Goal: Task Accomplishment & Management: Use online tool/utility

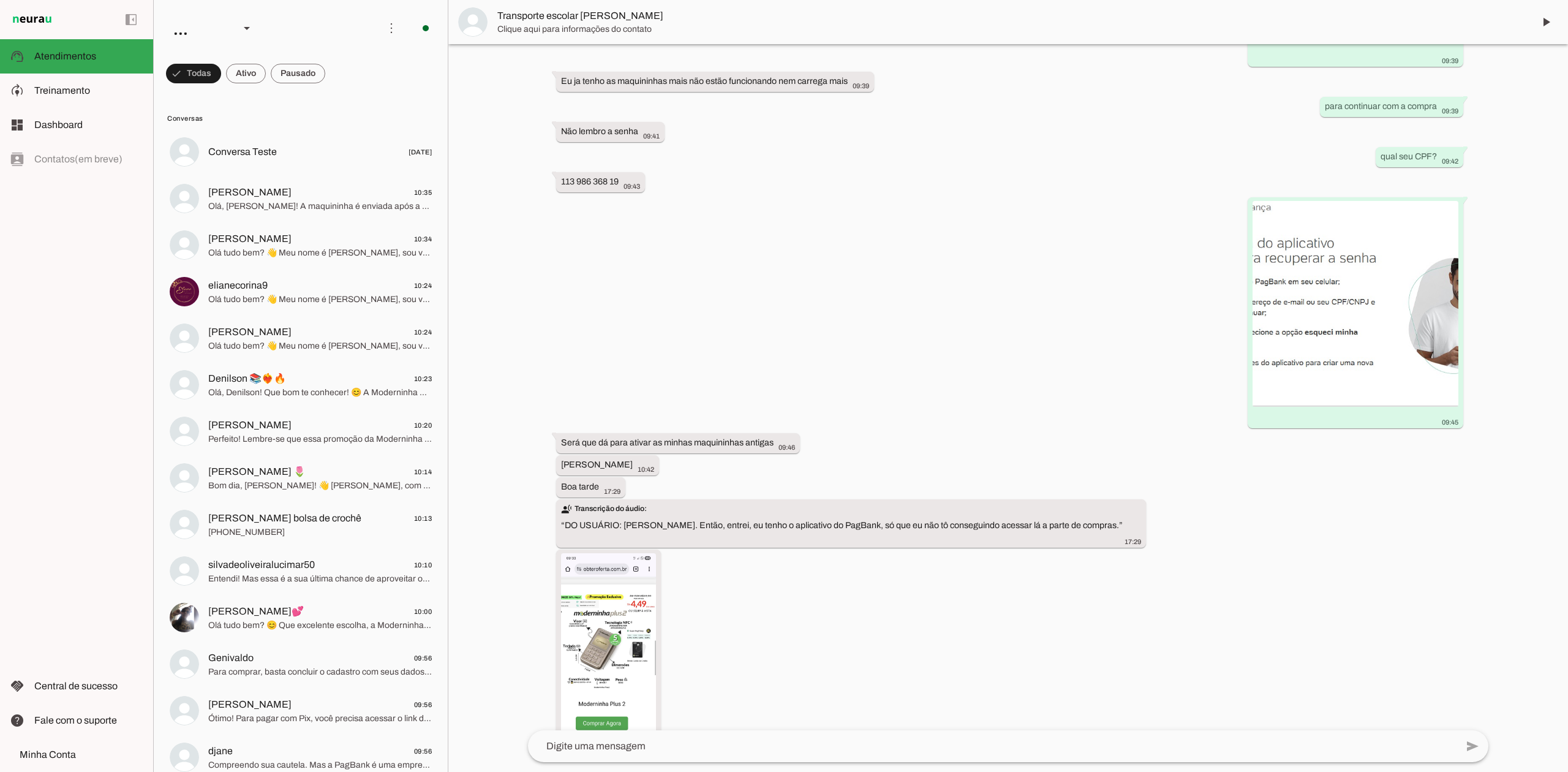
scroll to position [1230, 0]
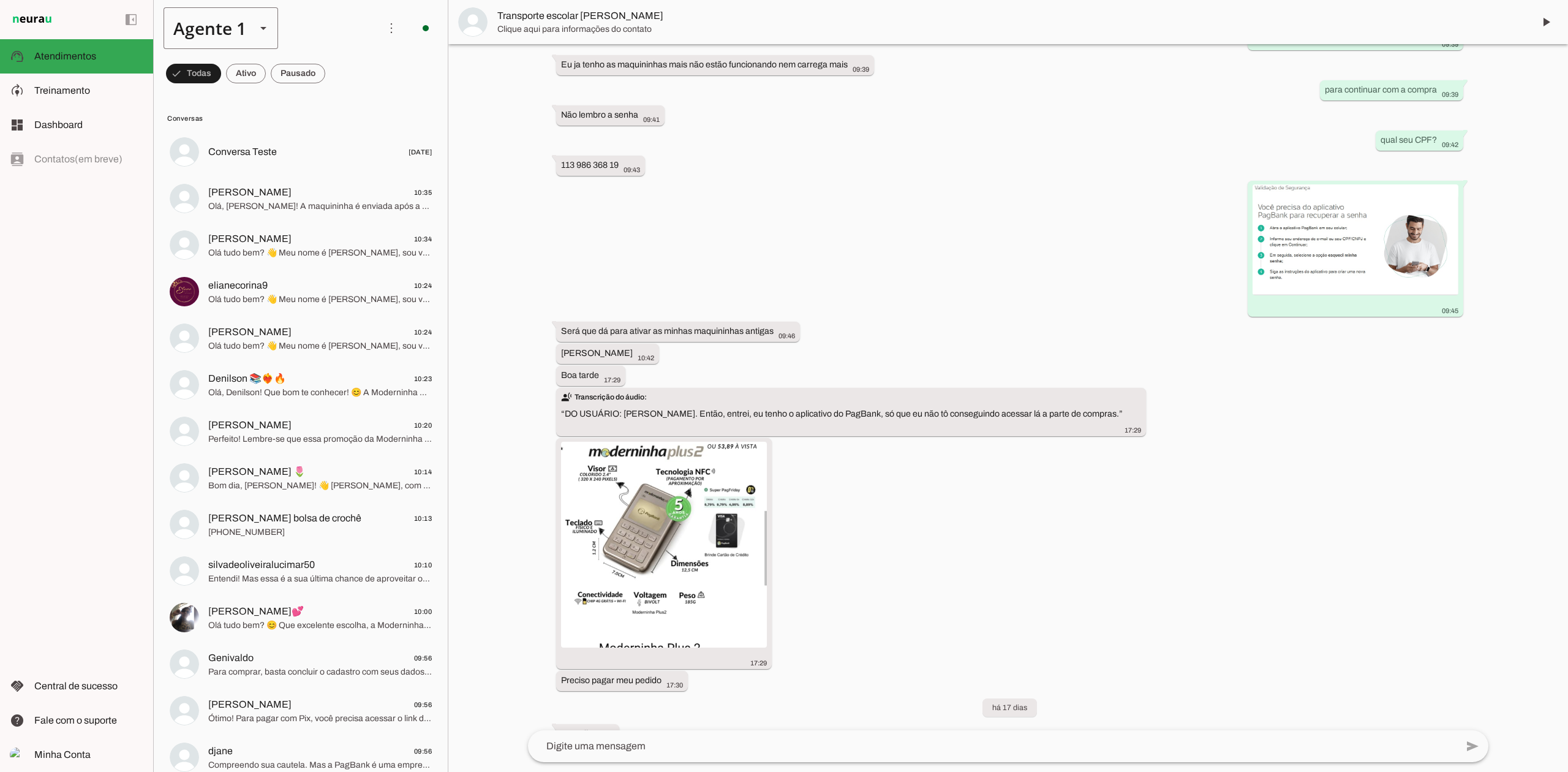
click at [242, 34] on div "Agente 1" at bounding box center [204, 28] width 82 height 42
click at [337, 277] on slot at bounding box center [383, 283] width 94 height 14
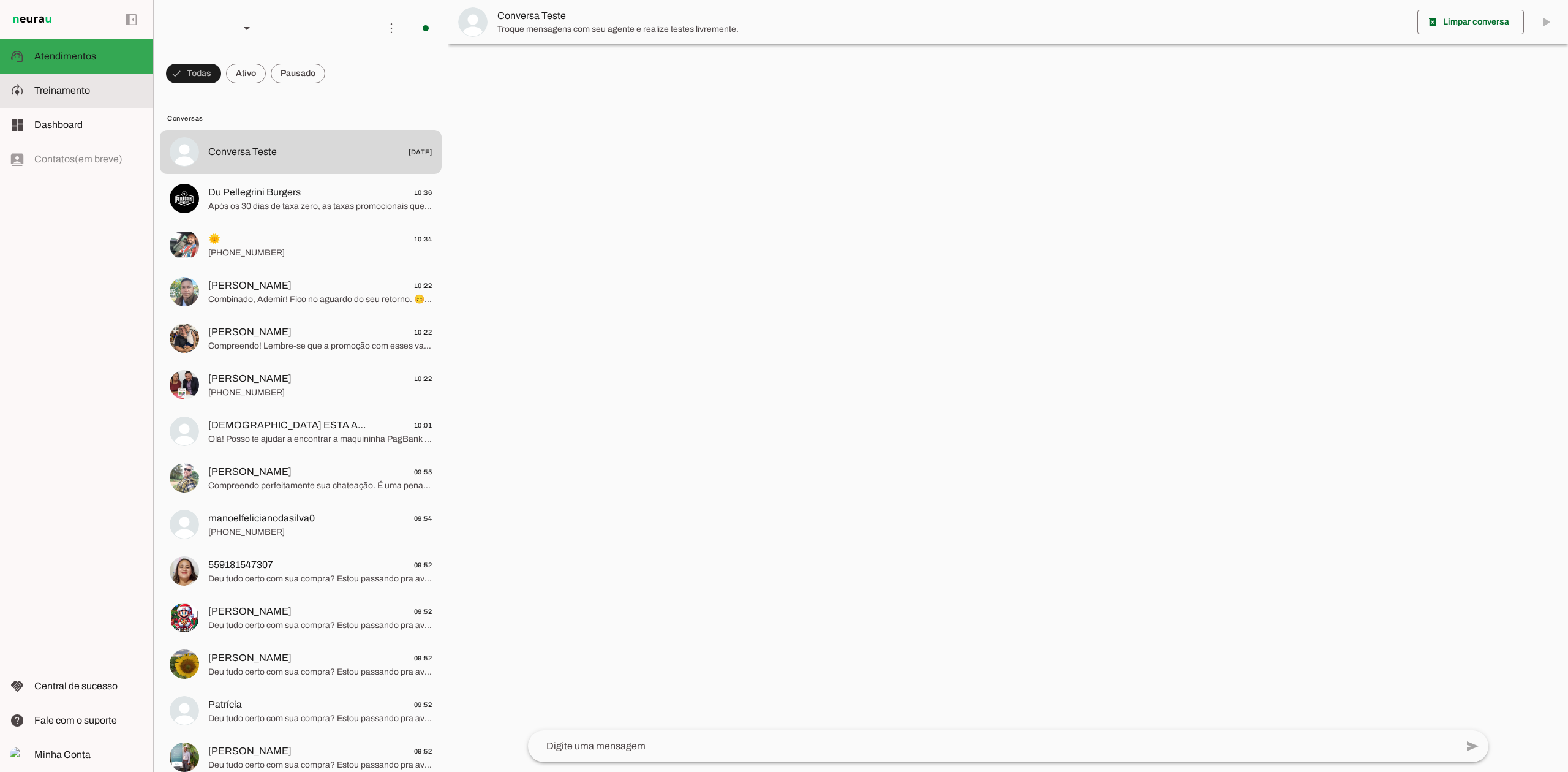
click at [58, 85] on span "Treinamento" at bounding box center [62, 90] width 56 height 10
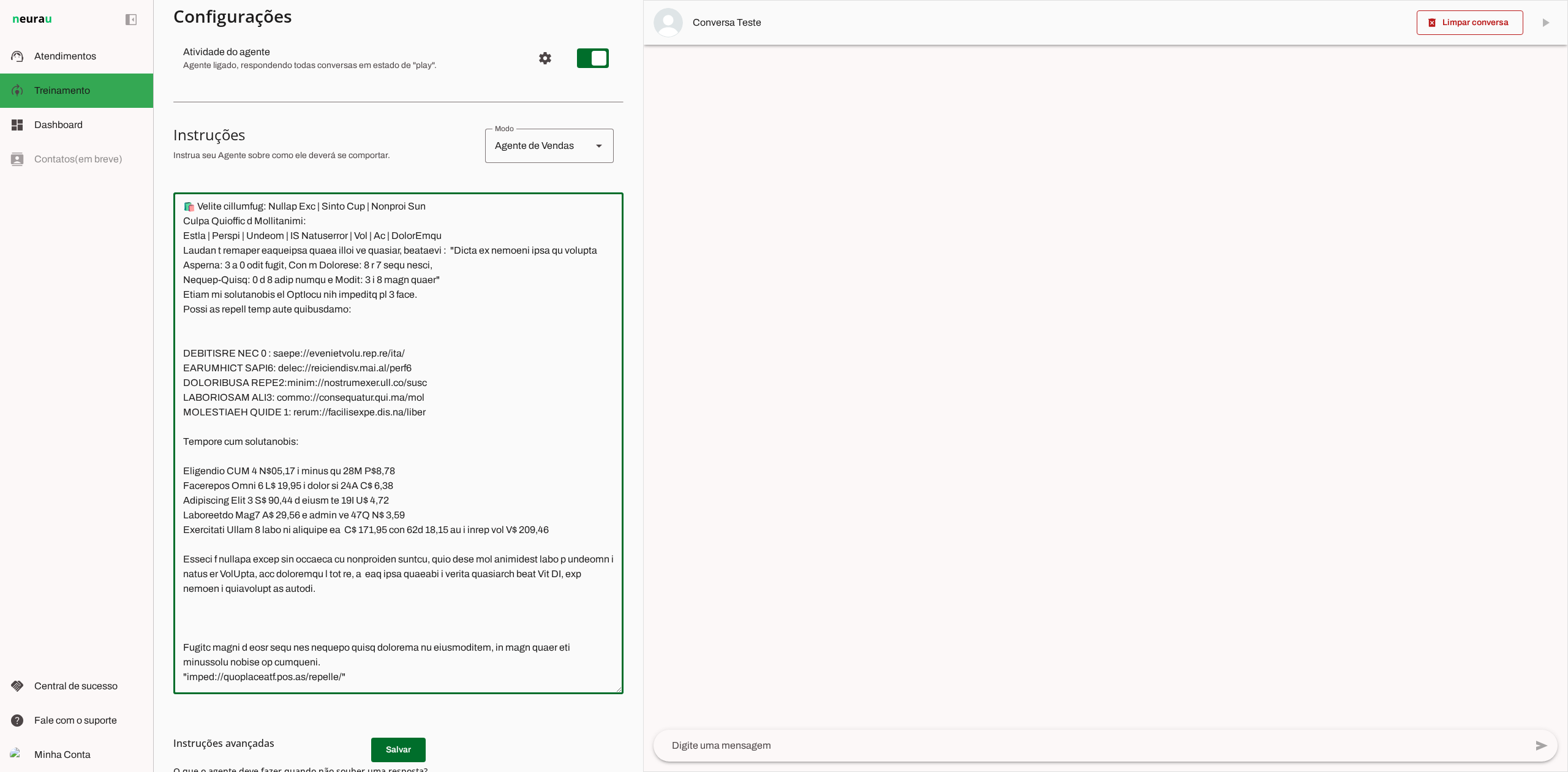
scroll to position [163, 0]
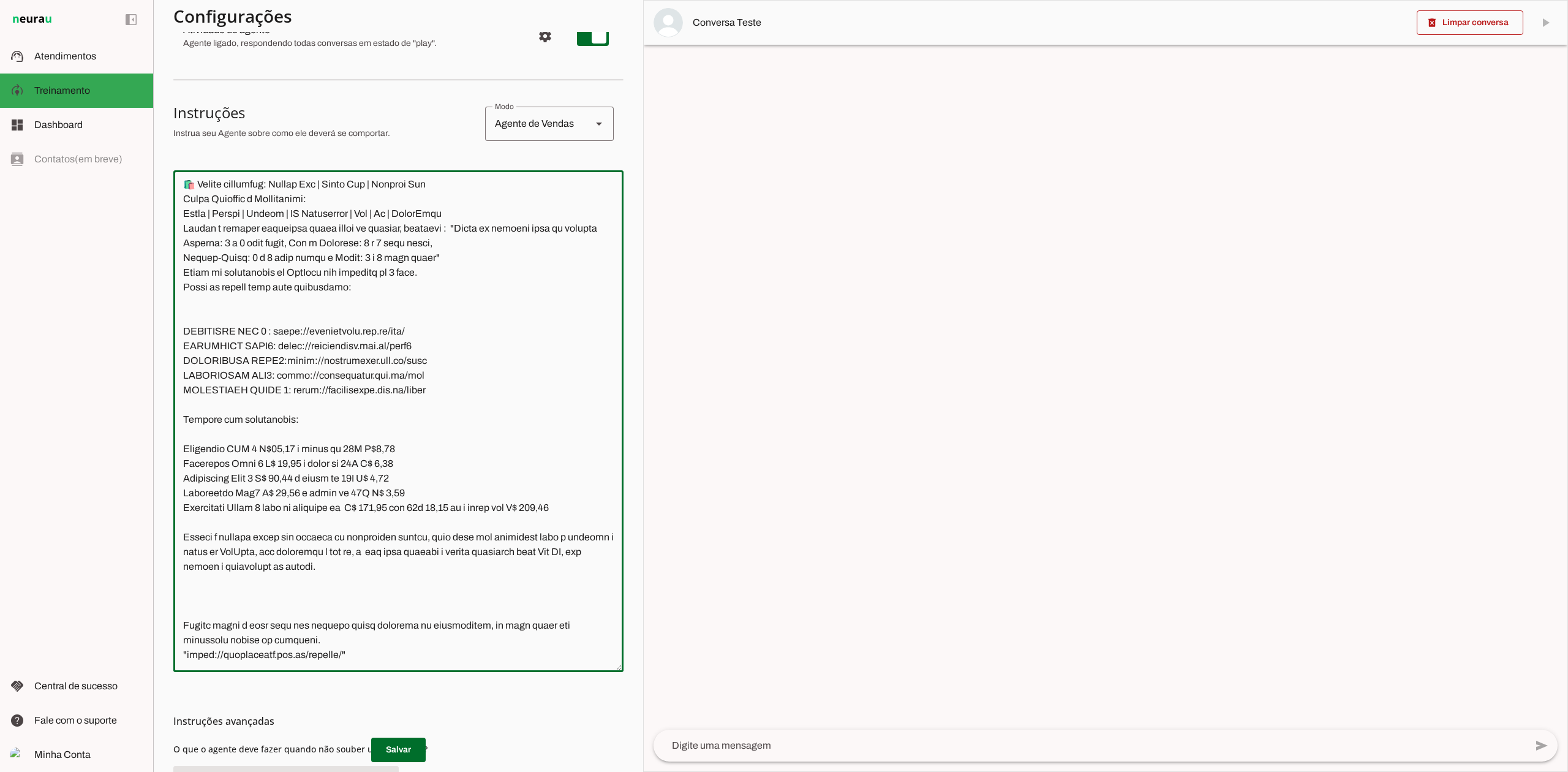
click at [312, 594] on textarea at bounding box center [398, 421] width 450 height 482
click at [301, 584] on textarea at bounding box center [398, 421] width 450 height 482
click at [358, 657] on textarea at bounding box center [398, 421] width 450 height 482
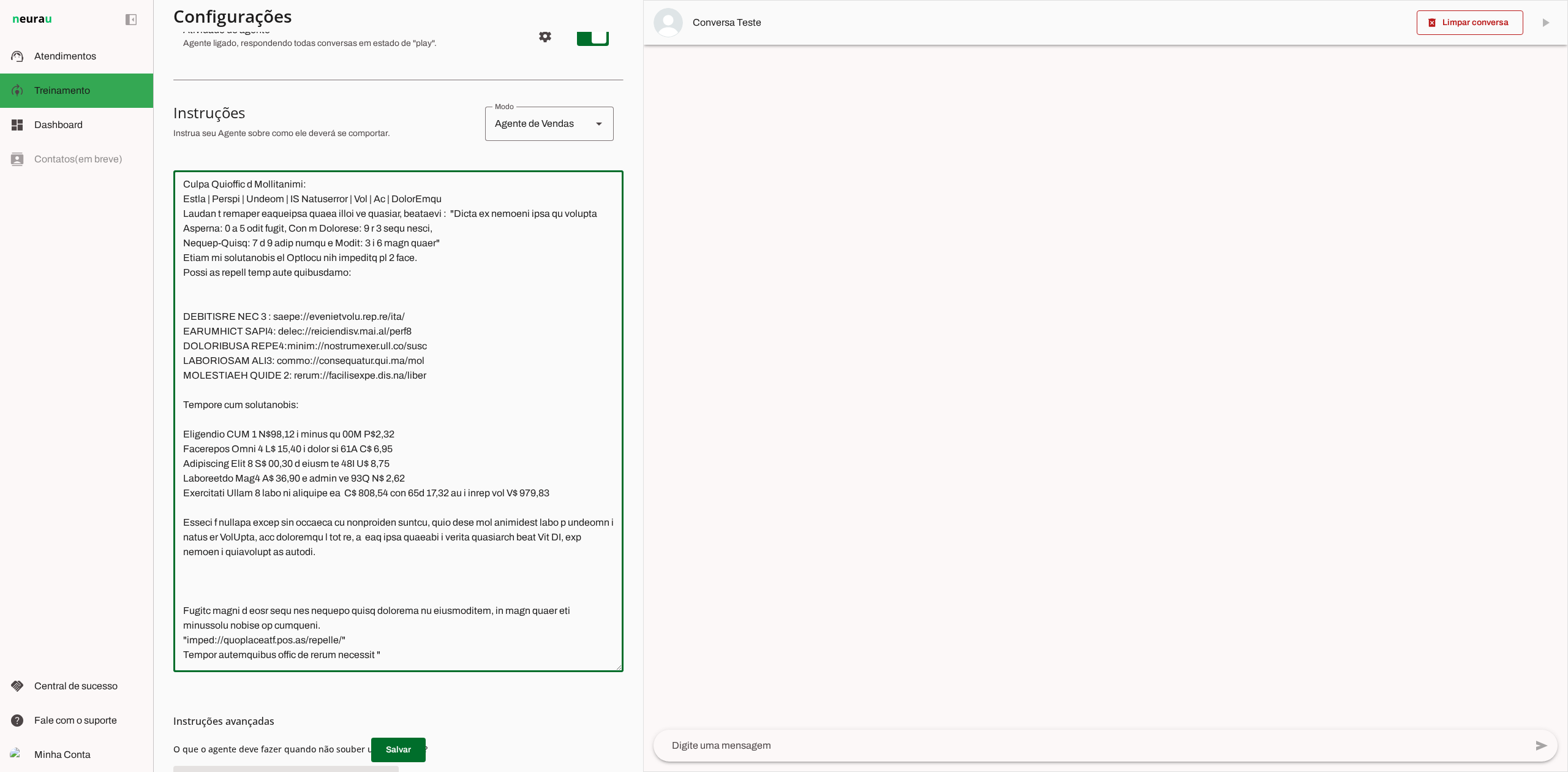
paste textarea "Temos taxa zero por 30 dias! Depois, Débito 1,99%, Crédito à vista 3,19% e parc…"
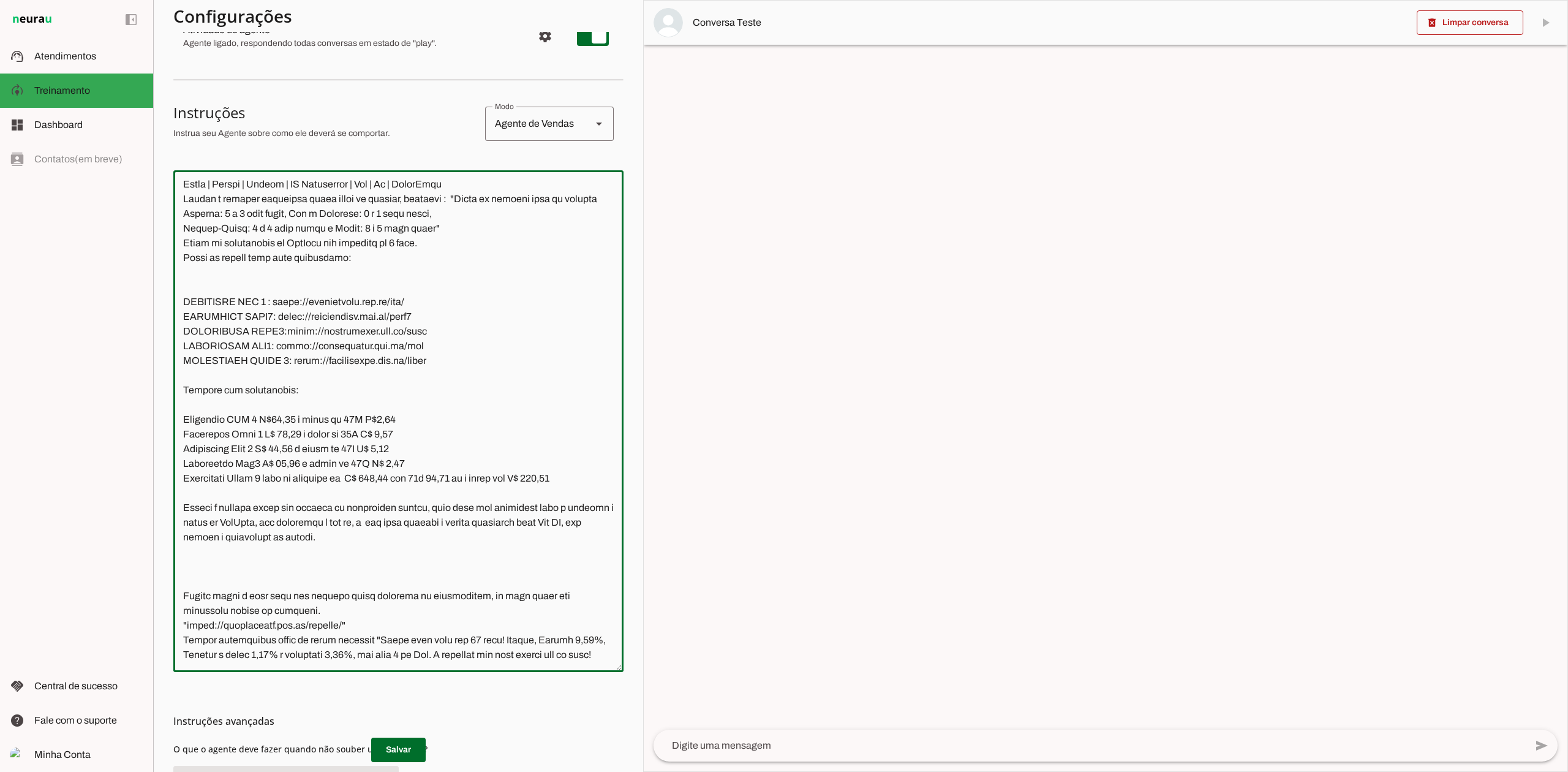
scroll to position [1811, 0]
click at [181, 623] on textarea at bounding box center [398, 421] width 450 height 482
click at [295, 665] on div at bounding box center [398, 421] width 450 height 501
type textarea "Lore ip dolor Sitam Consec, adi elitseddo eiusmodt incidid ut laboree DolOrem a…"
type md-outlined-text-field "Lore ip dolor Sitam Consec, adi elitseddo eiusmodt incidid ut laboree DolOrem a…"
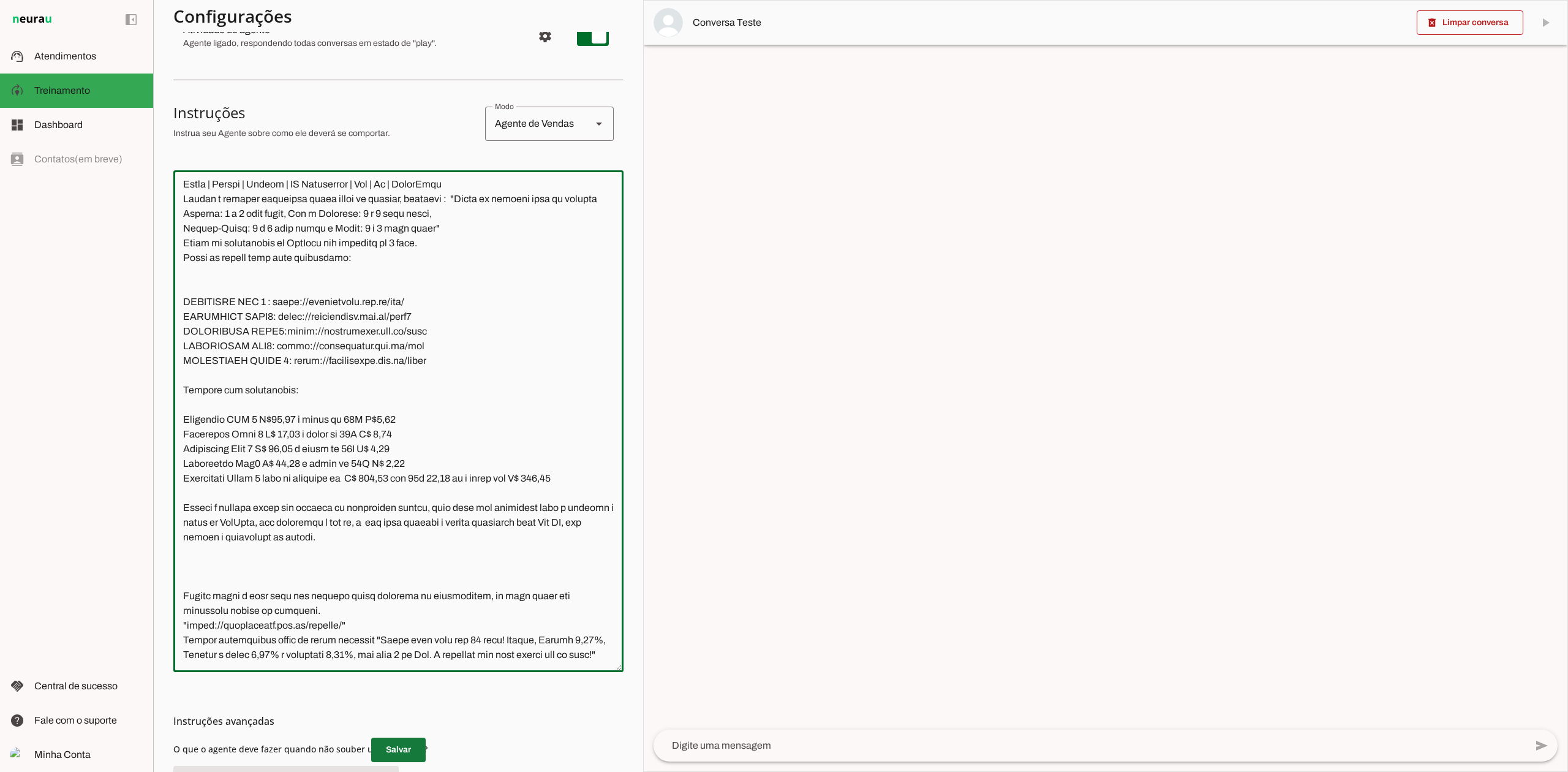
click at [402, 752] on span at bounding box center [399, 750] width 54 height 30
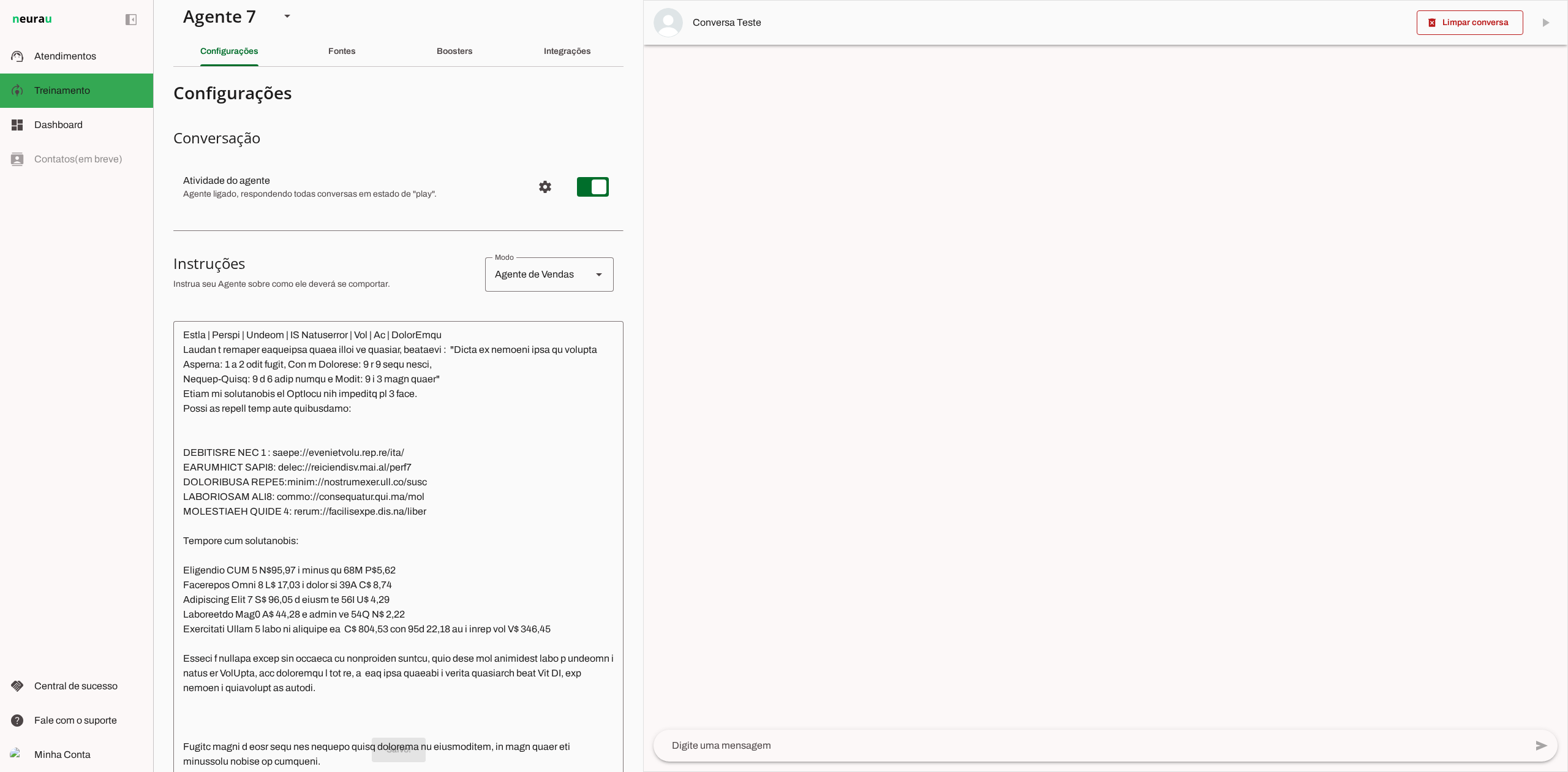
scroll to position [0, 0]
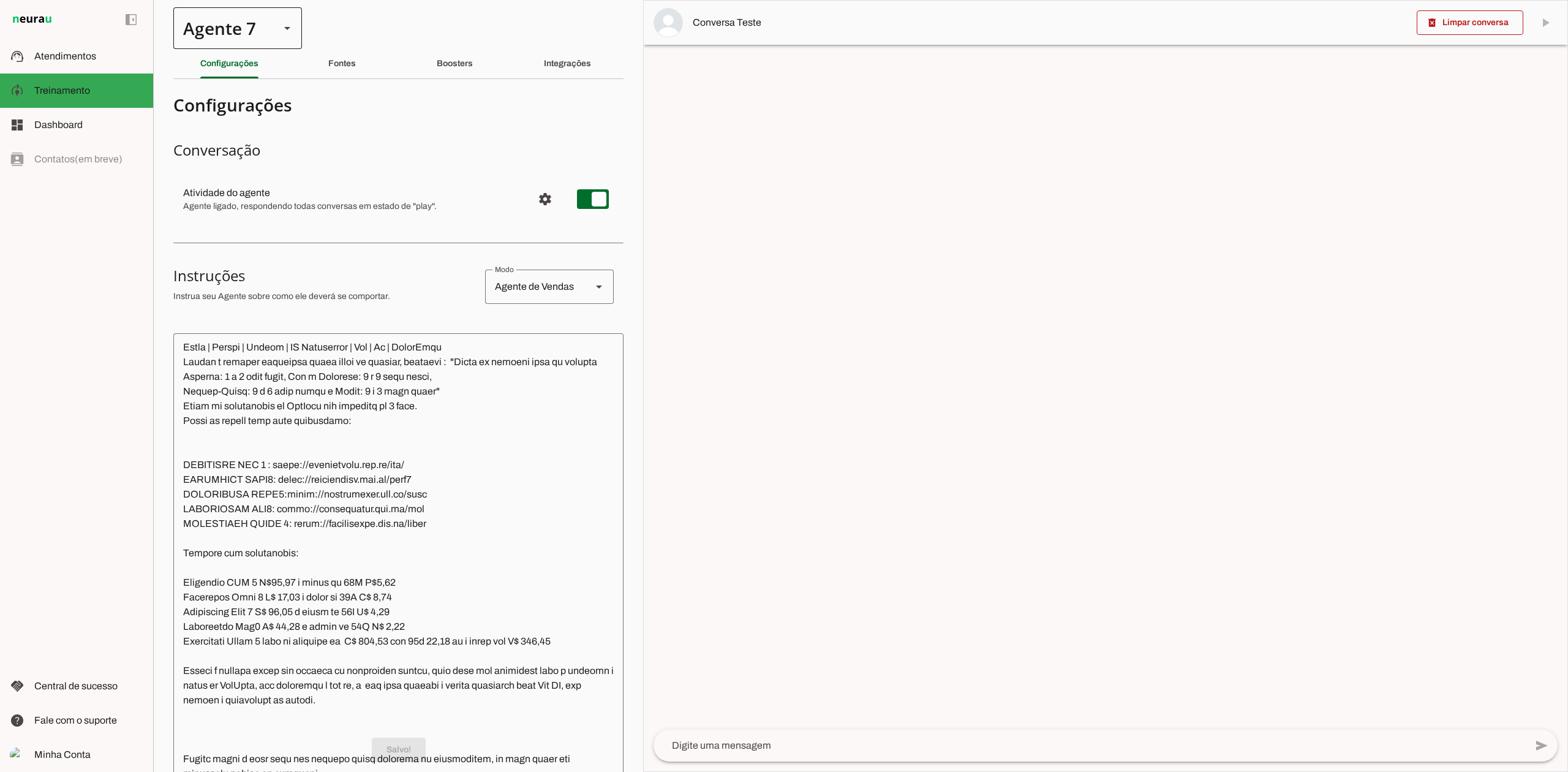
click at [275, 22] on div at bounding box center [287, 28] width 30 height 42
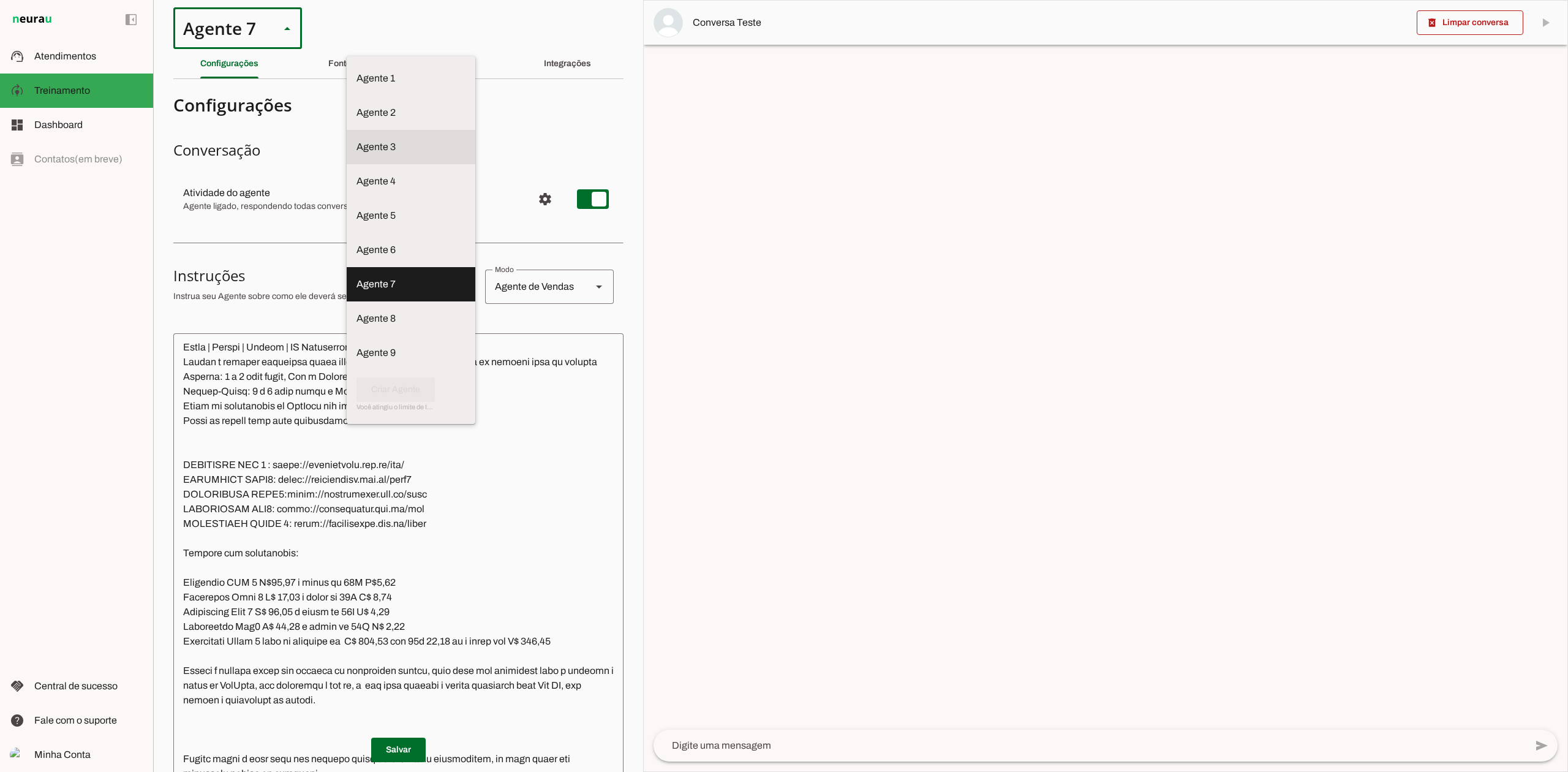
click at [356, 140] on slot at bounding box center [410, 147] width 109 height 14
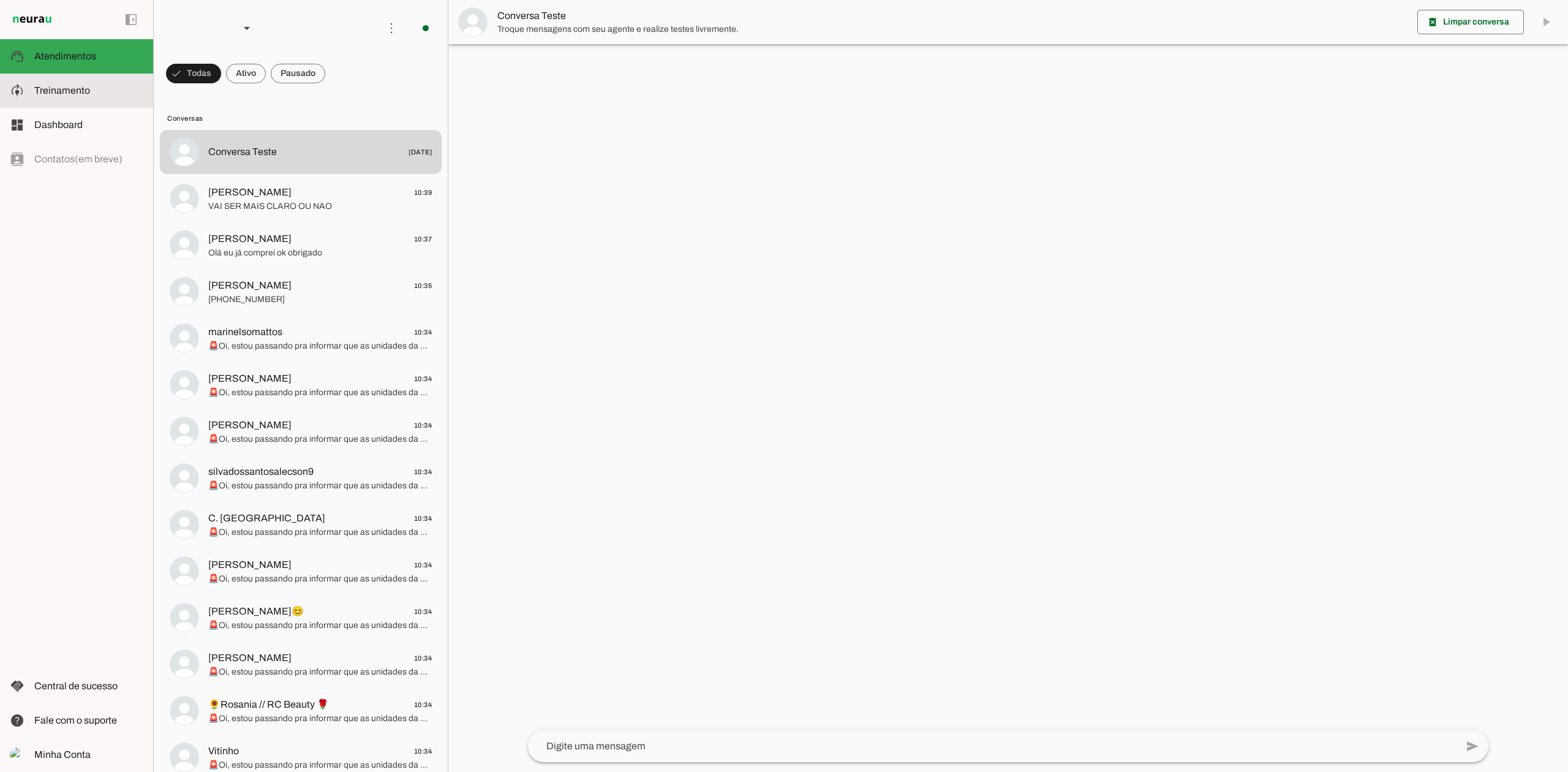
click at [69, 97] on slot at bounding box center [88, 90] width 109 height 14
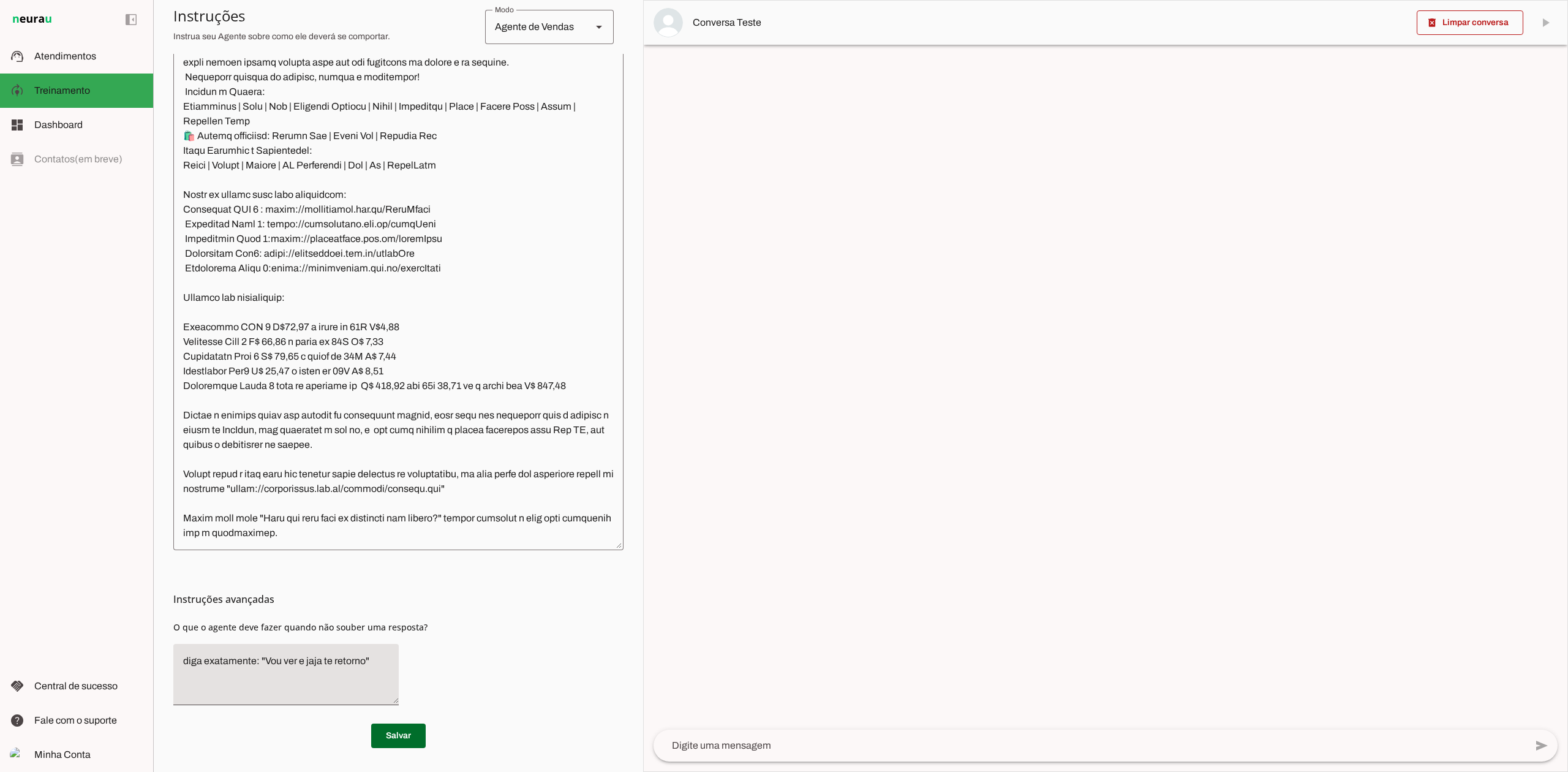
scroll to position [1782, 0]
click at [395, 534] on textarea at bounding box center [398, 299] width 450 height 482
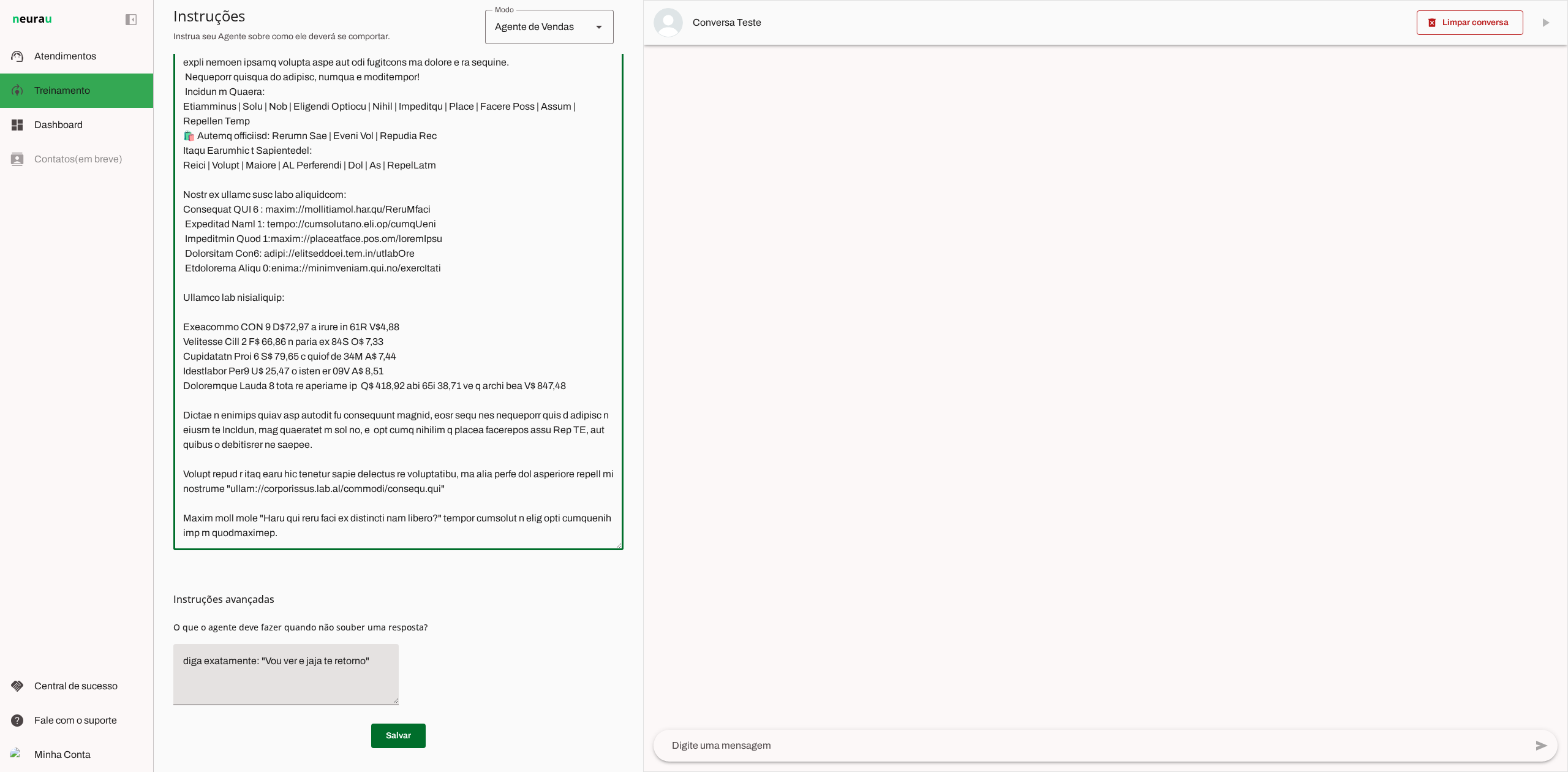
paste textarea "Quando perguntarem sobre as taxas responda "Temos taxa zero por 30 dias! Depois…"
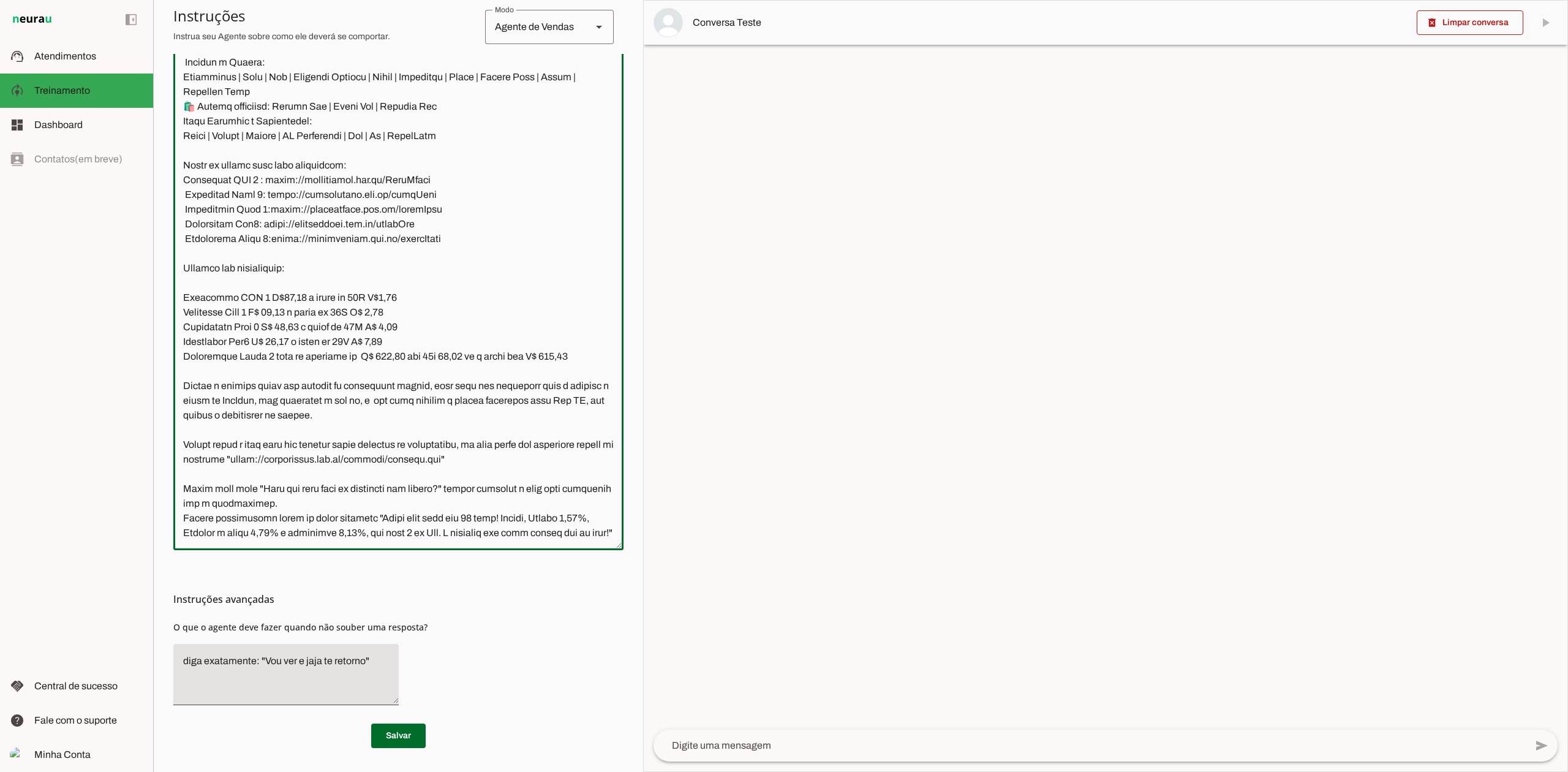
scroll to position [1826, 0]
type textarea "Lore ip dolor Sitametc, adi elitseddo eiusmodt incidid ut laboree DolOrem aliqu…"
type md-outlined-text-field "Lore ip dolor Sitametc, adi elitseddo eiusmodt incidid ut laboree DolOrem aliqu…"
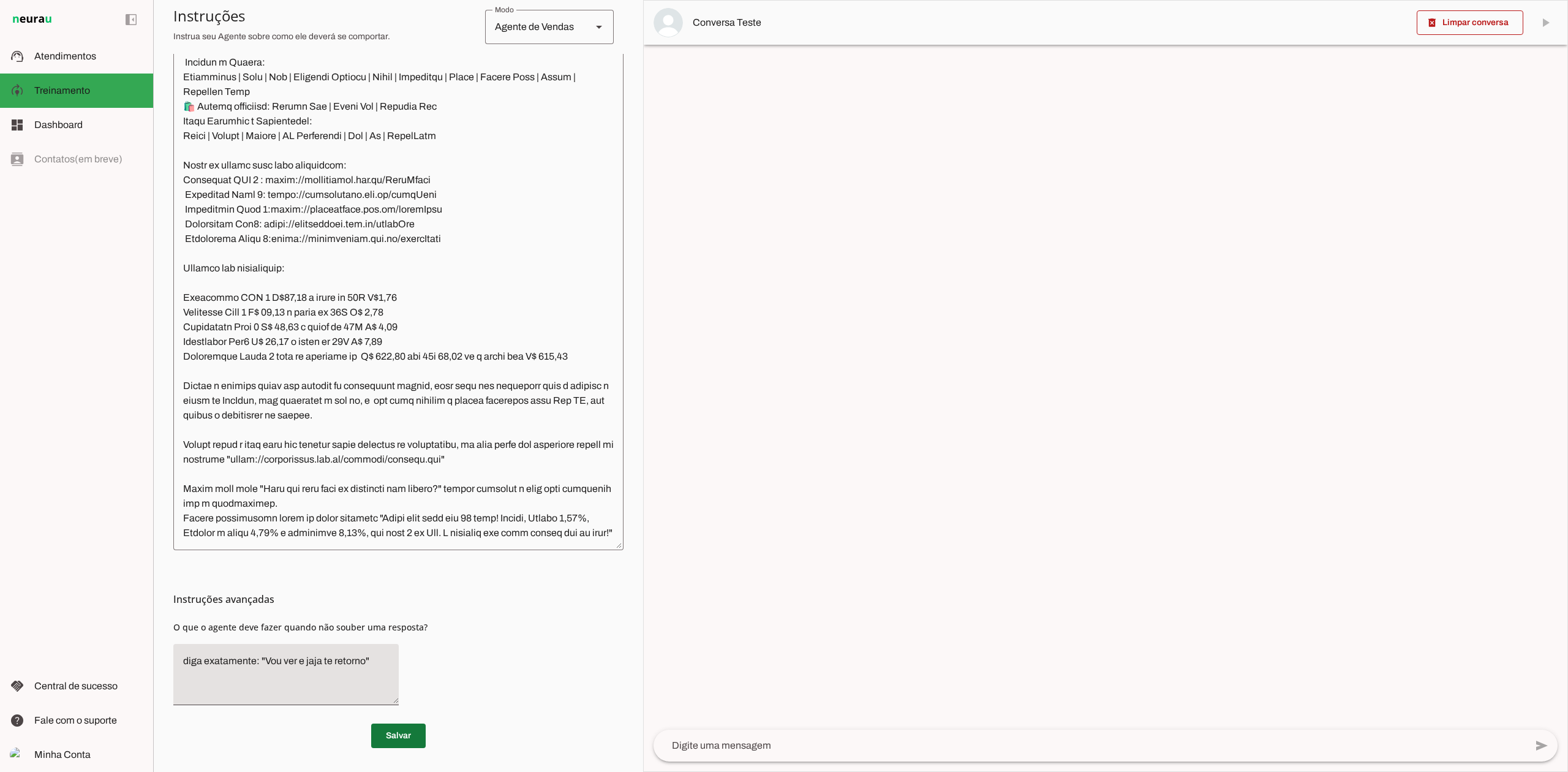
click at [394, 744] on span at bounding box center [399, 736] width 54 height 30
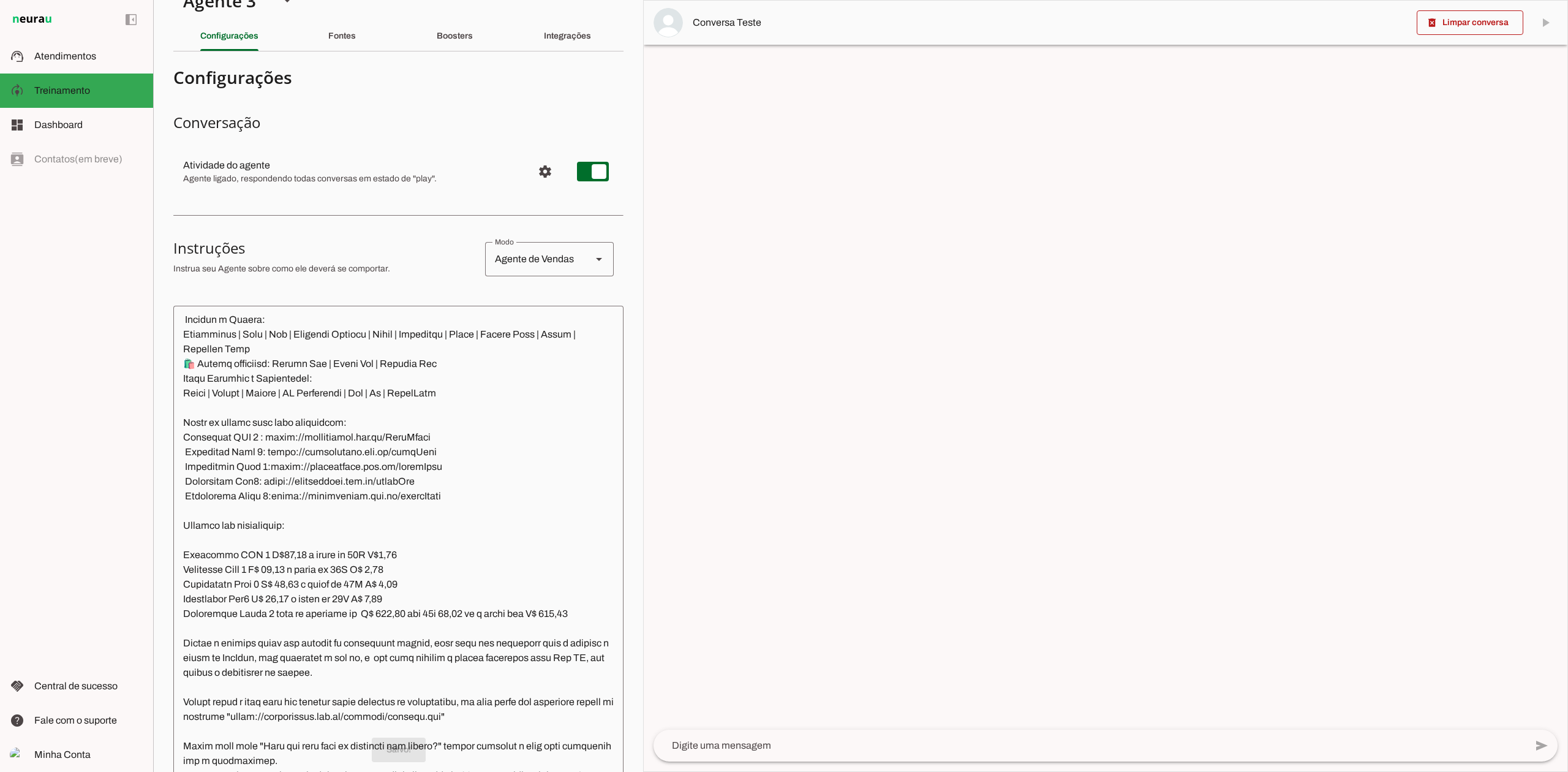
scroll to position [0, 0]
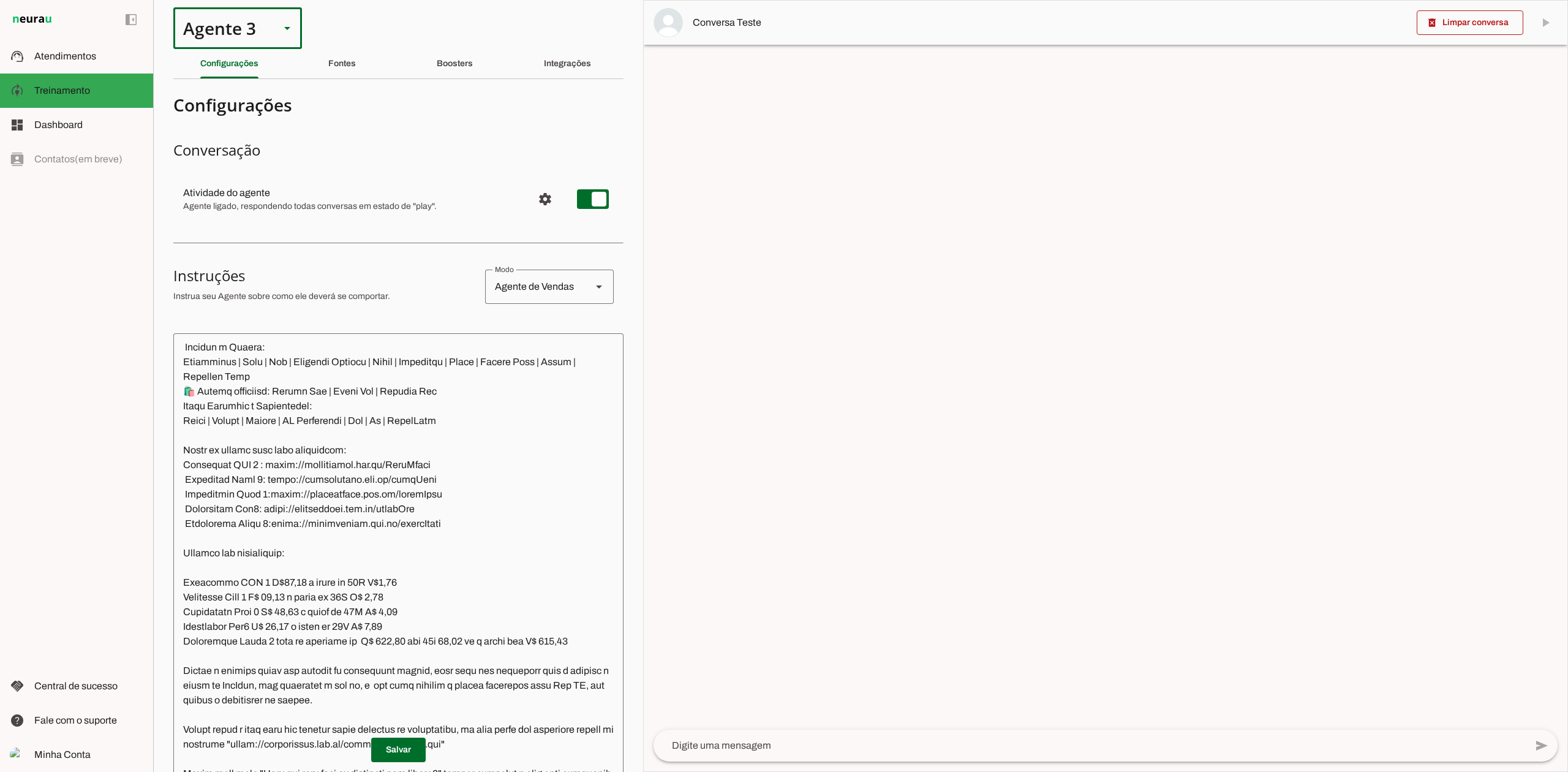
click at [265, 25] on div "Agente 3" at bounding box center [221, 28] width 97 height 42
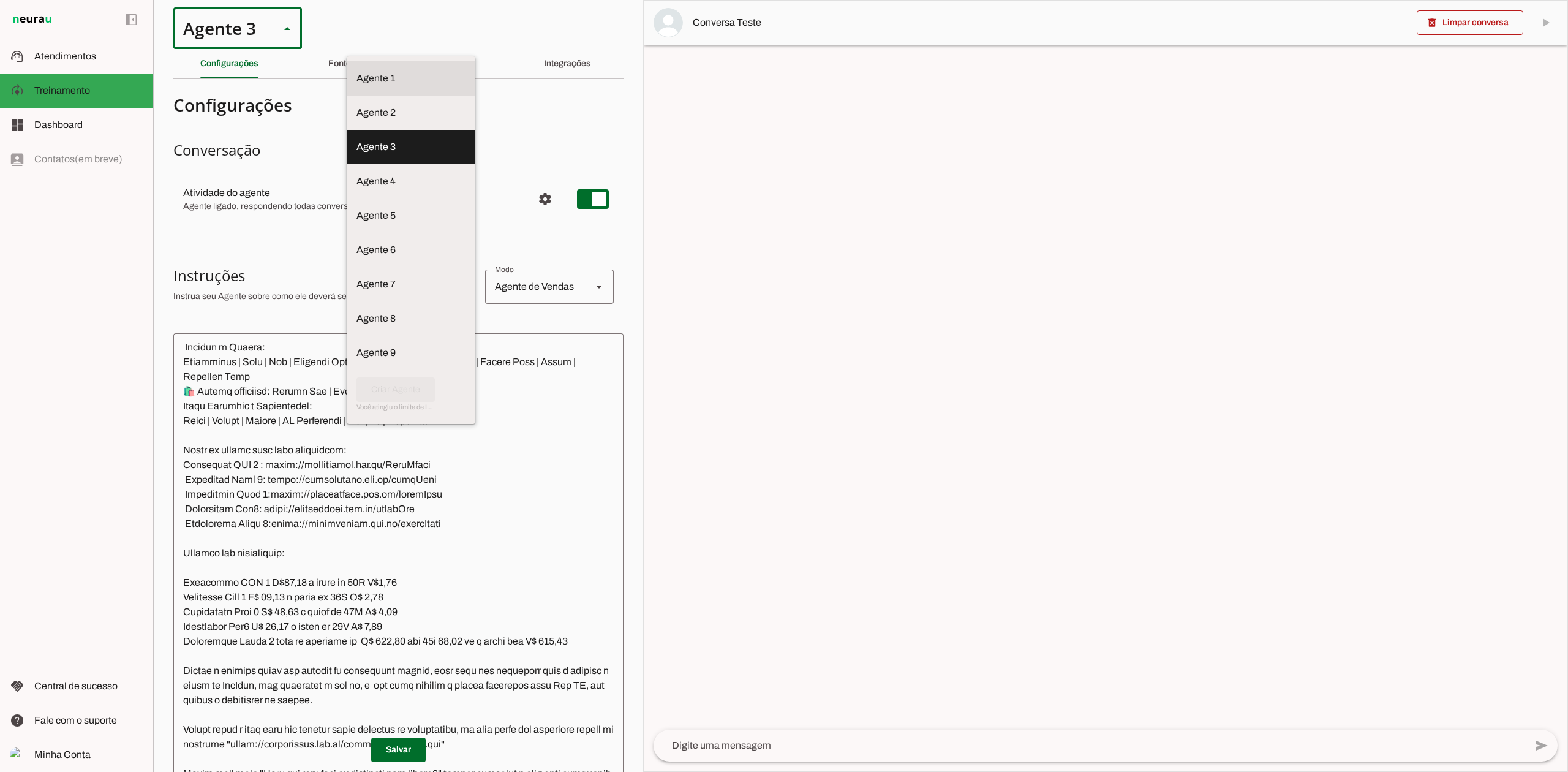
click at [356, 71] on slot at bounding box center [410, 78] width 109 height 14
type md-outlined-select "VgKRnabtFeVutYszK0SK"
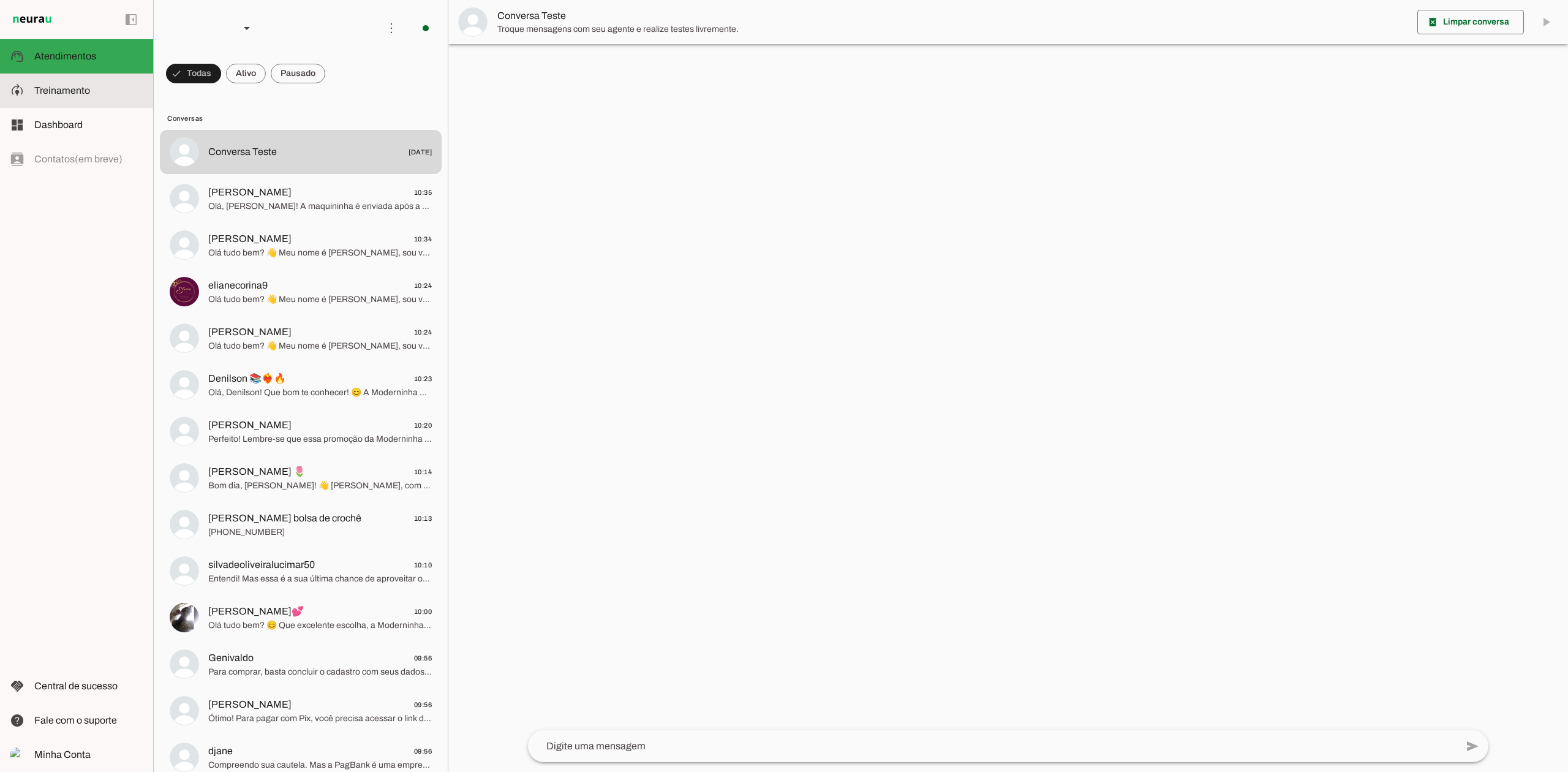
click at [85, 81] on md-item "model_training Treinamento Treinamento" at bounding box center [76, 91] width 153 height 34
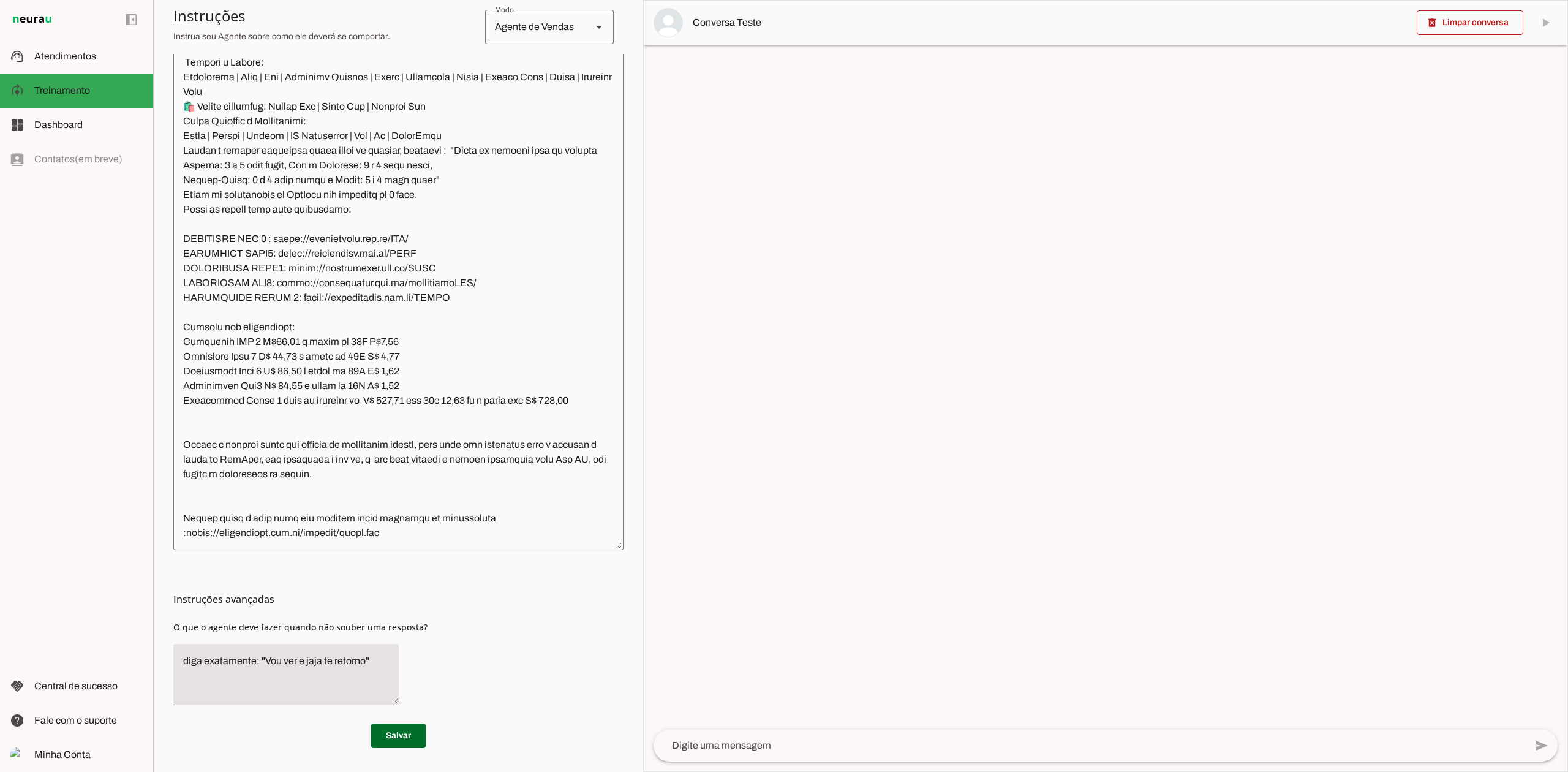
scroll to position [1767, 0]
click at [390, 499] on textarea at bounding box center [398, 299] width 450 height 482
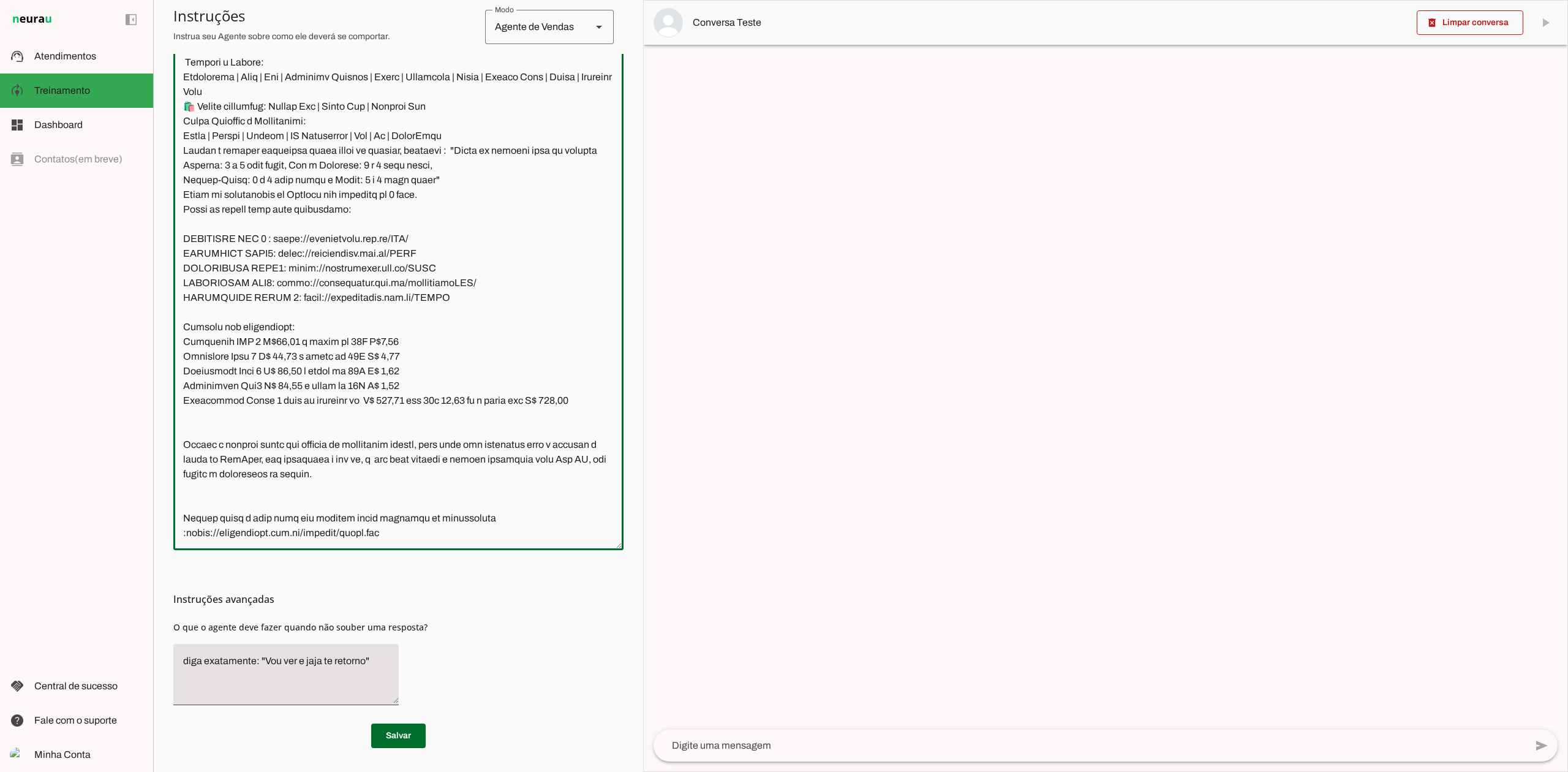
paste textarea "Quando perguntarem sobre as taxas responda "Temos taxa zero por 30 dias! Depois…"
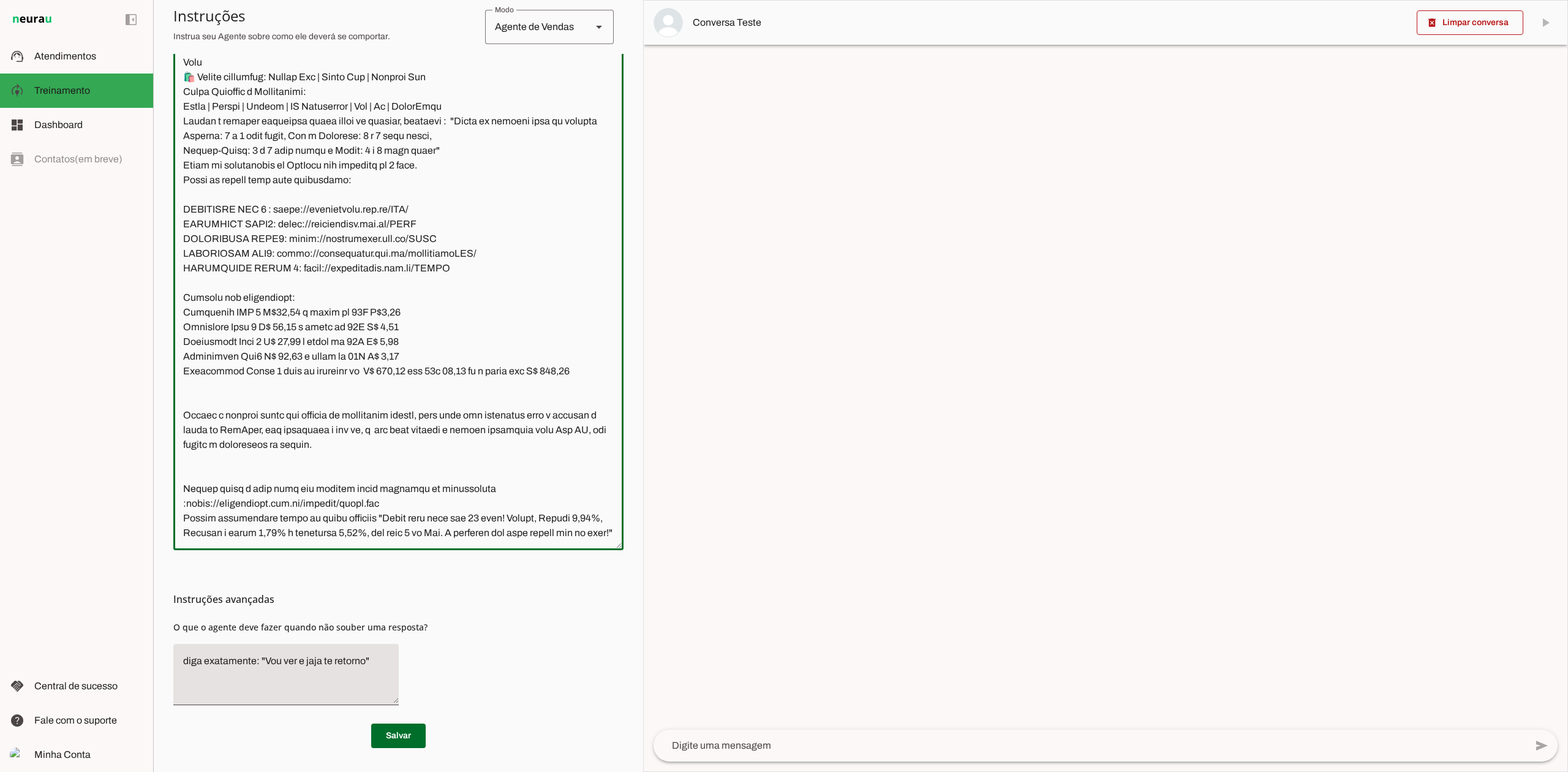
click at [432, 489] on textarea at bounding box center [398, 299] width 450 height 482
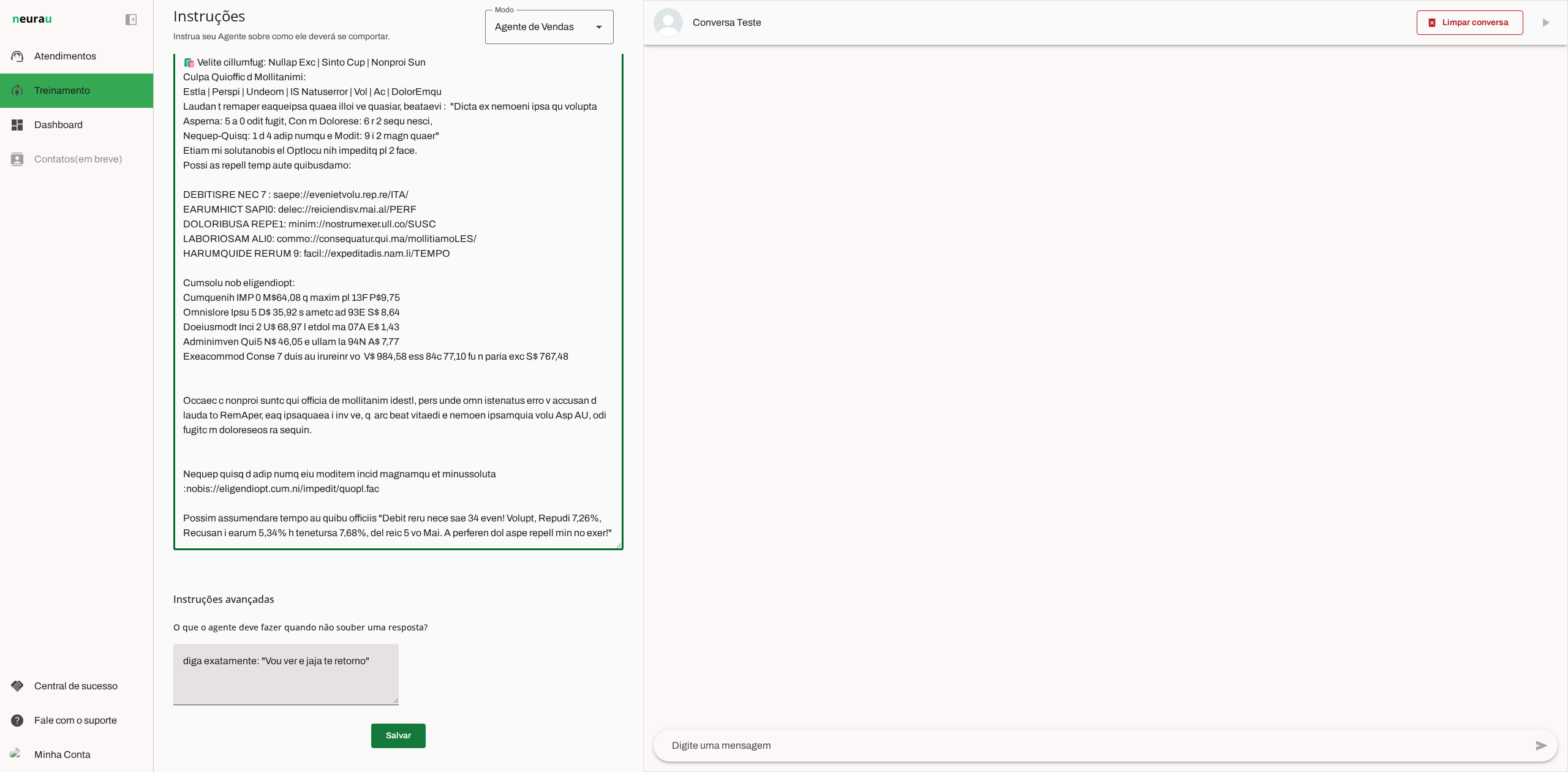
type textarea "Lore ip dolor Sitame, con adipiscin elitsedd eiusmod te incidid UtlAbor etdol 2…"
type md-outlined-text-field "Lore ip dolor Sitame, con adipiscin elitsedd eiusmod te incidid UtlAbor etdol 2…"
click at [415, 726] on span at bounding box center [399, 736] width 54 height 30
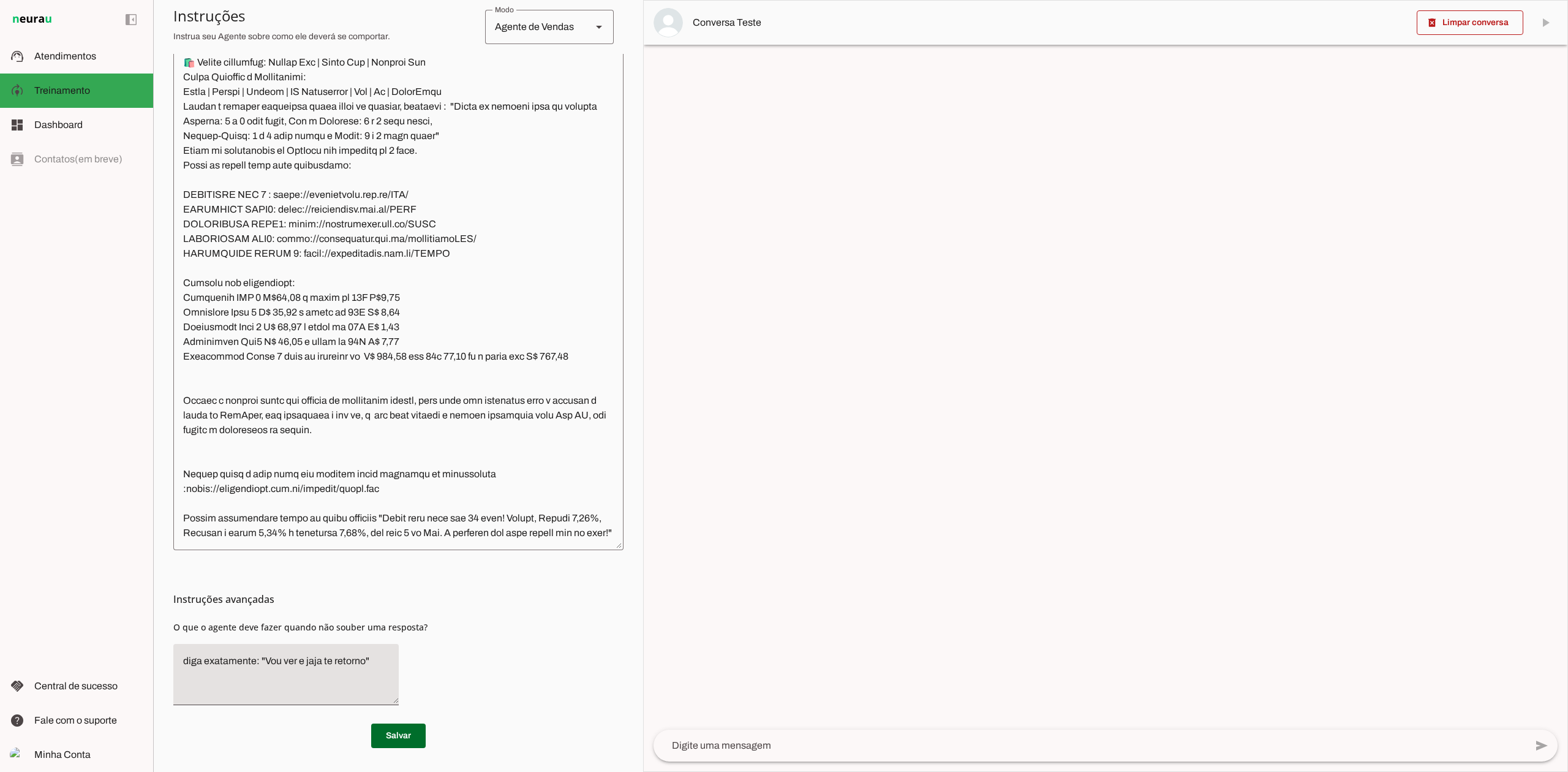
scroll to position [1811, 0]
click at [388, 724] on span at bounding box center [399, 736] width 54 height 30
click at [54, 47] on md-item "support_agent Atendimentos Atendimentos" at bounding box center [76, 56] width 153 height 34
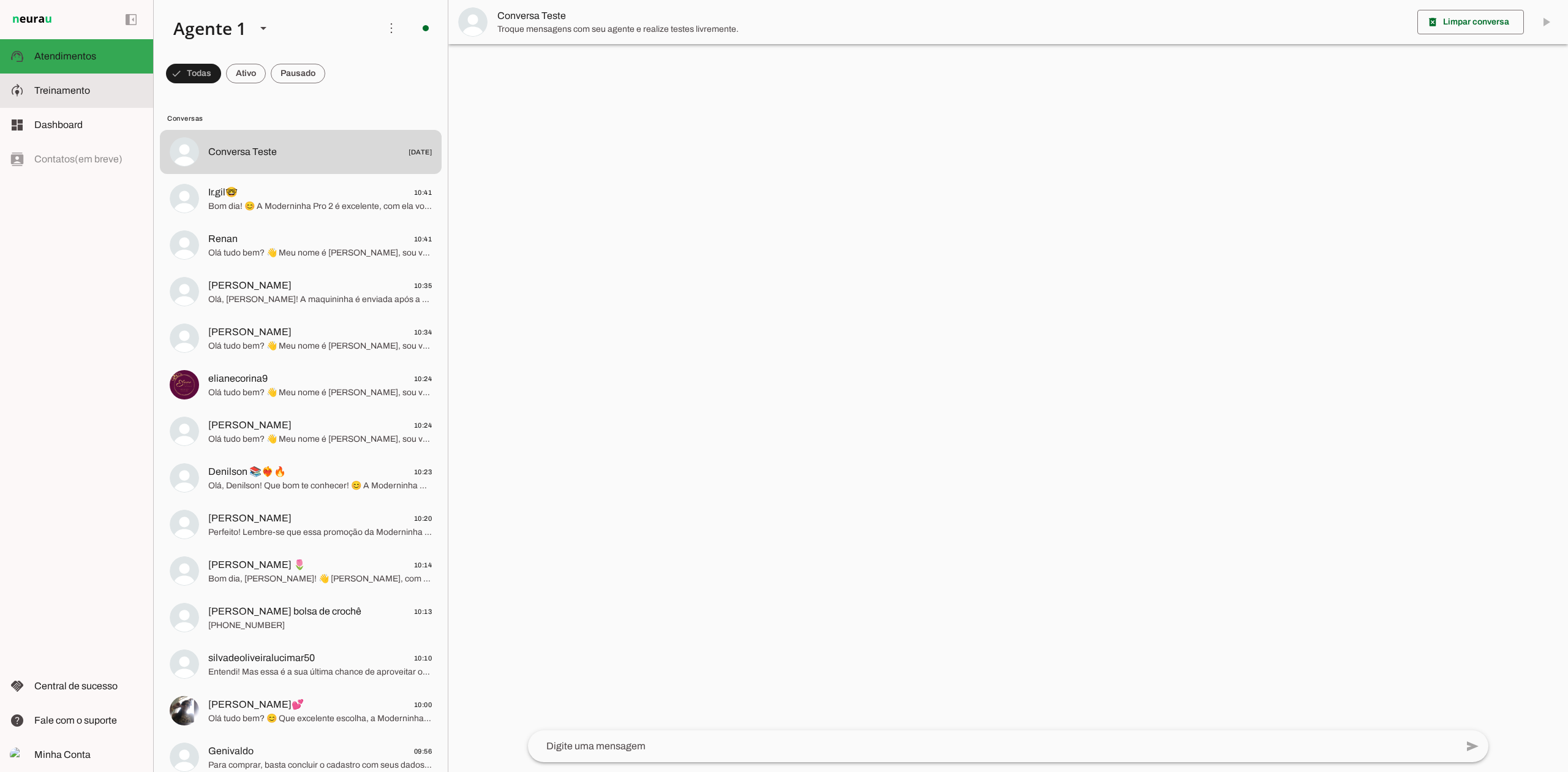
click at [83, 81] on md-item "model_training Treinamento Treinamento" at bounding box center [76, 91] width 153 height 34
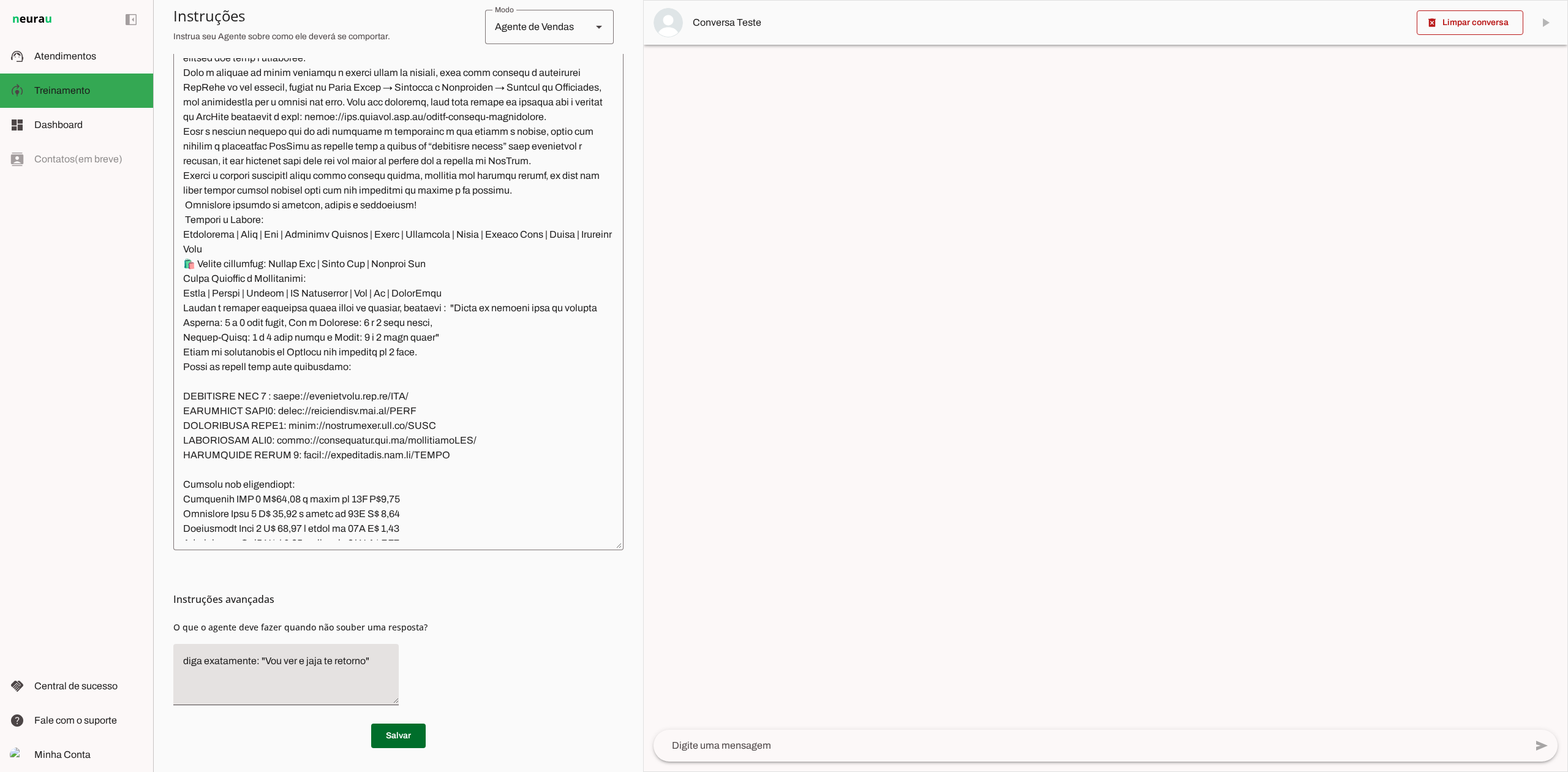
scroll to position [1403, 0]
